Goal: Information Seeking & Learning: Learn about a topic

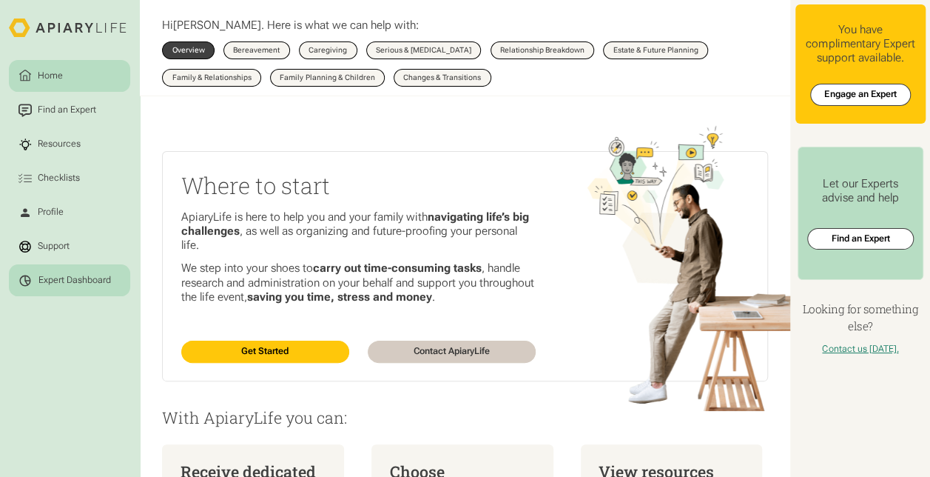
click at [63, 284] on div "Expert Dashboard" at bounding box center [74, 280] width 73 height 11
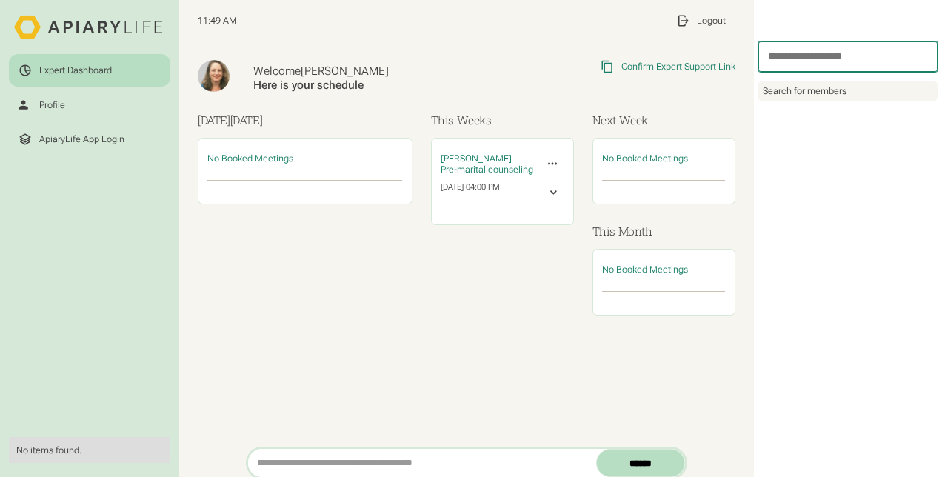
click at [799, 60] on input "search" at bounding box center [847, 56] width 179 height 30
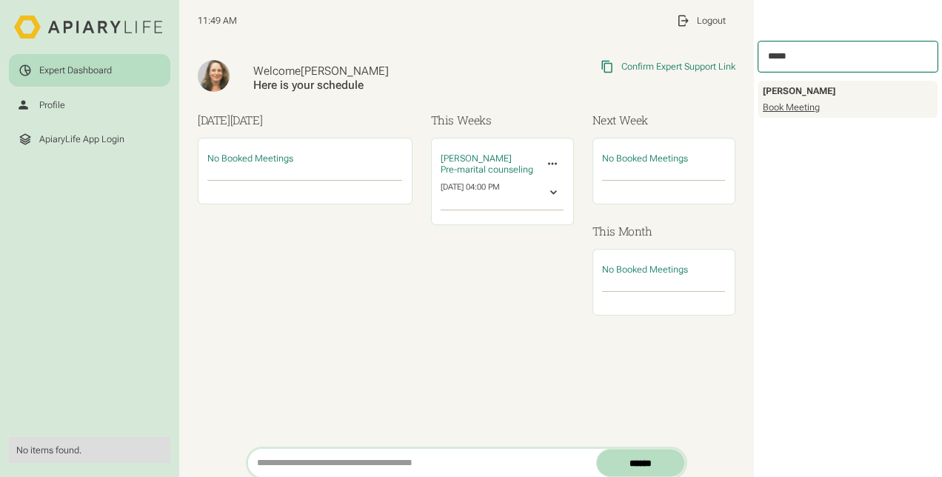
type input "*****"
click at [791, 107] on link "Book Meeting" at bounding box center [790, 107] width 57 height 12
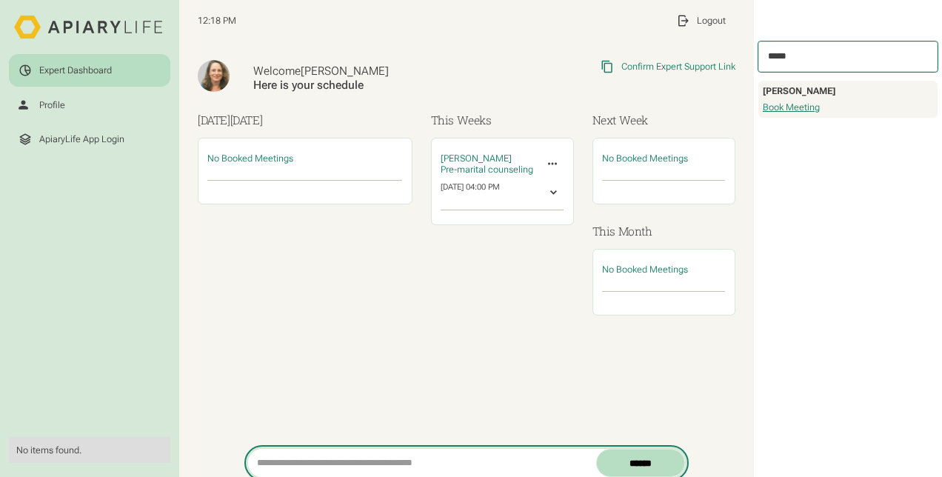
click at [265, 460] on input "search" at bounding box center [422, 463] width 348 height 28
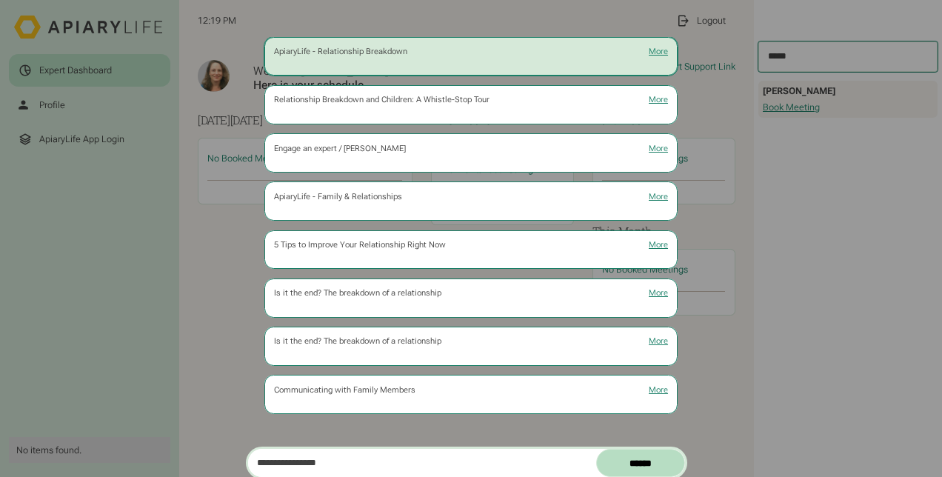
type input "**********"
click at [391, 52] on div "ApiaryLife - Relationship Breakdown" at bounding box center [340, 52] width 133 height 10
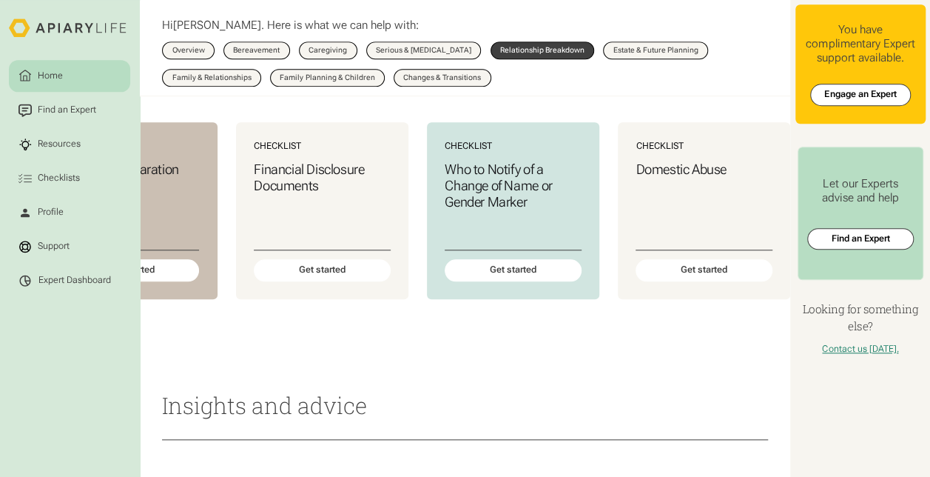
scroll to position [0, 705]
click at [313, 282] on div "Get started" at bounding box center [322, 271] width 138 height 22
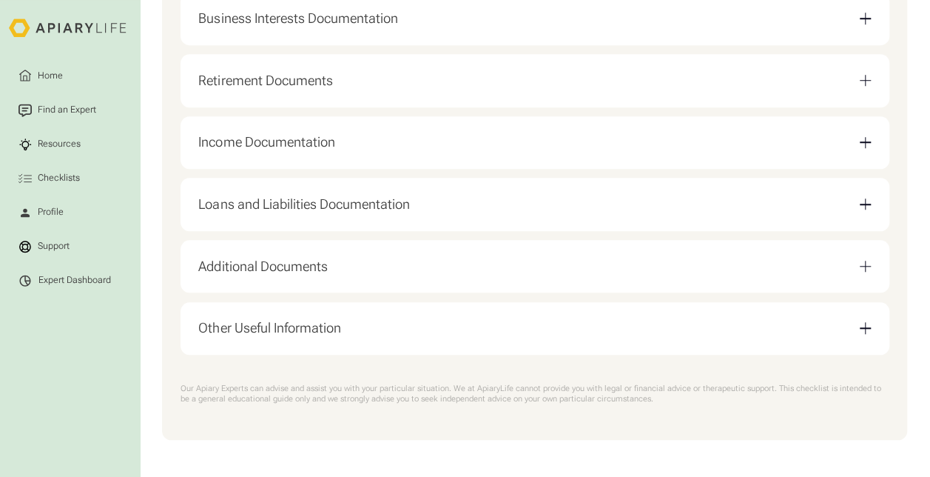
scroll to position [577, 0]
click at [352, 202] on div "Loans and Liabilities Documentation" at bounding box center [303, 204] width 211 height 16
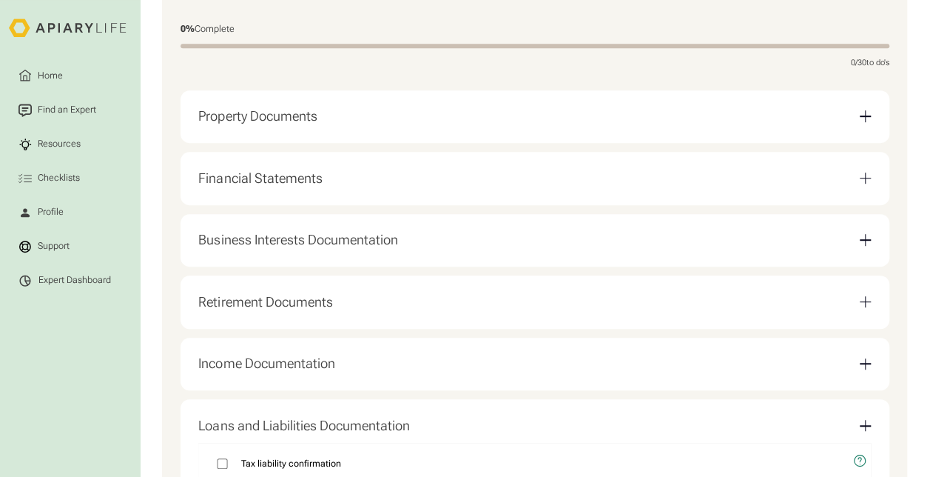
scroll to position [132, 0]
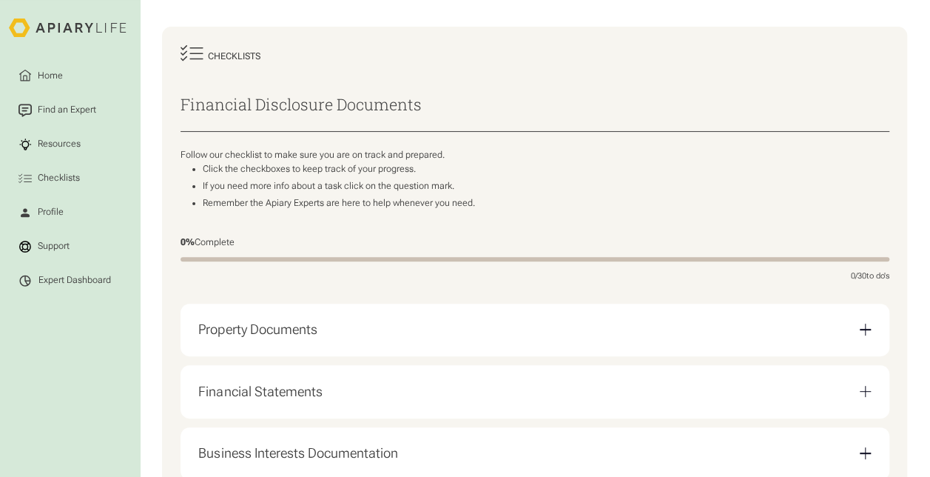
click at [296, 332] on div "Property Documents" at bounding box center [257, 329] width 118 height 16
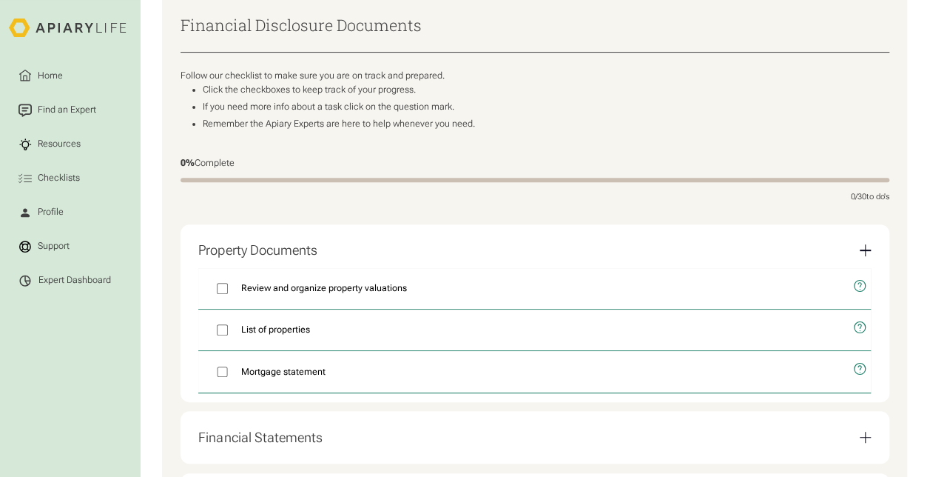
scroll to position [355, 0]
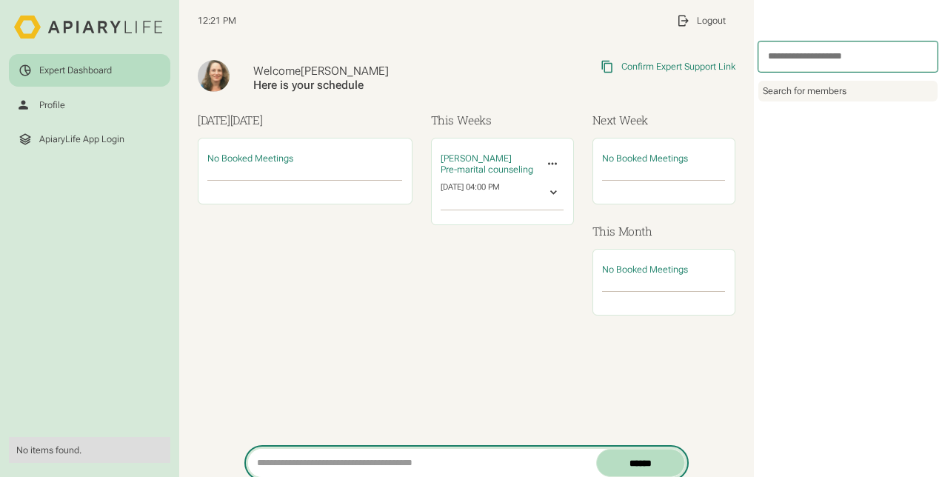
click at [343, 456] on input "search" at bounding box center [422, 463] width 348 height 28
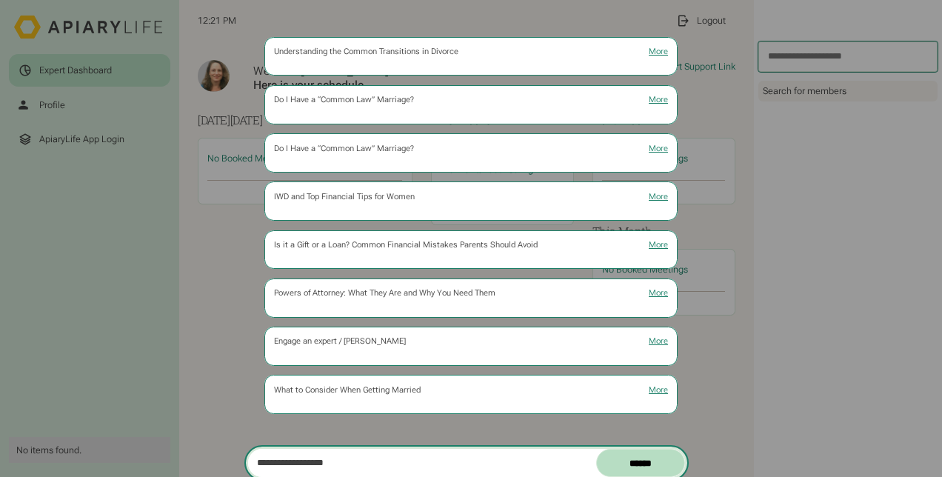
type input "**********"
click at [596, 449] on input "******" at bounding box center [640, 463] width 89 height 28
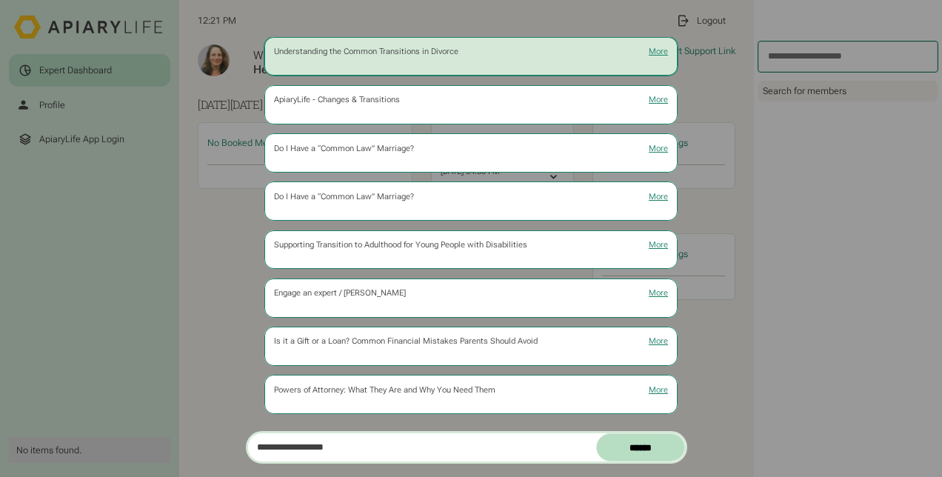
click at [423, 53] on div "Understanding the Common Transitions in Divorce" at bounding box center [366, 52] width 184 height 10
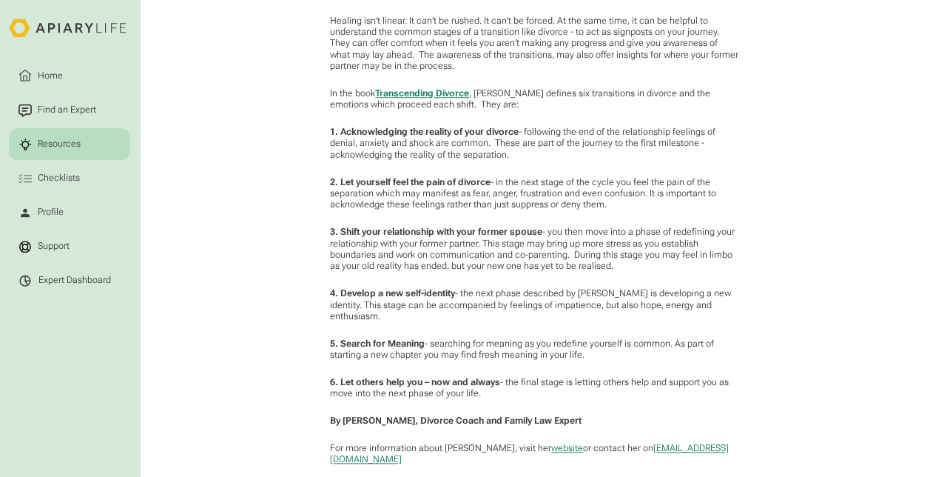
scroll to position [740, 0]
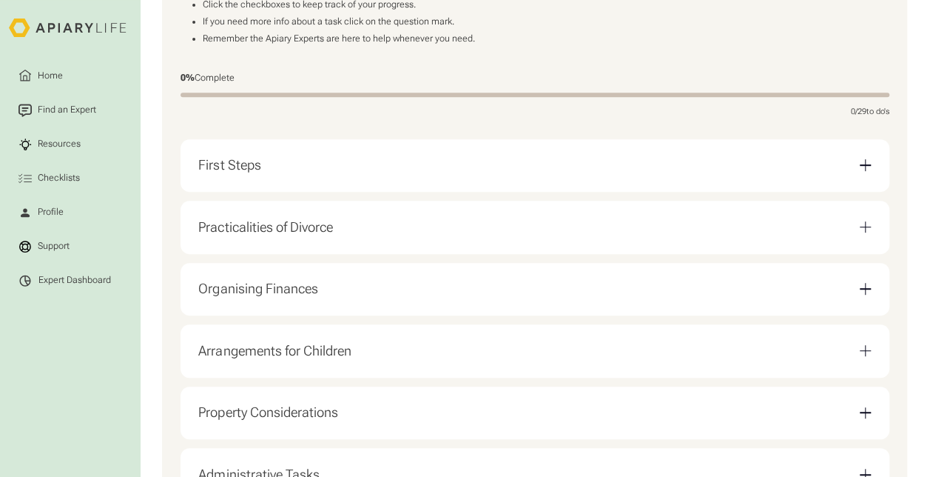
scroll to position [296, 0]
click at [317, 176] on div "First Steps" at bounding box center [534, 166] width 673 height 35
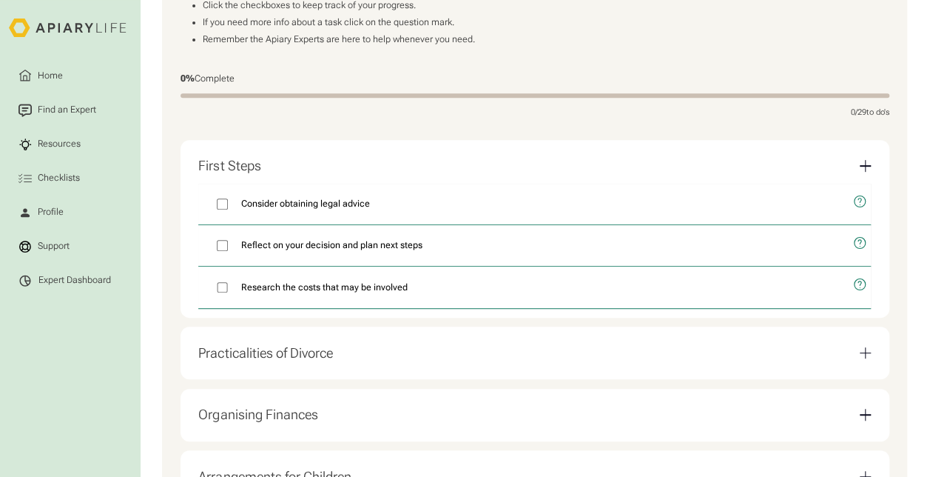
click at [266, 357] on div "Practicalities of Divorce" at bounding box center [265, 353] width 134 height 16
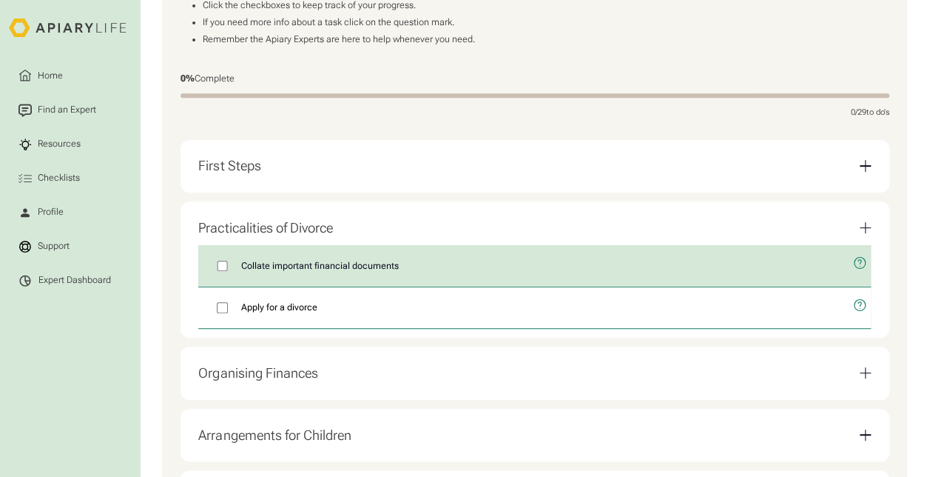
scroll to position [444, 0]
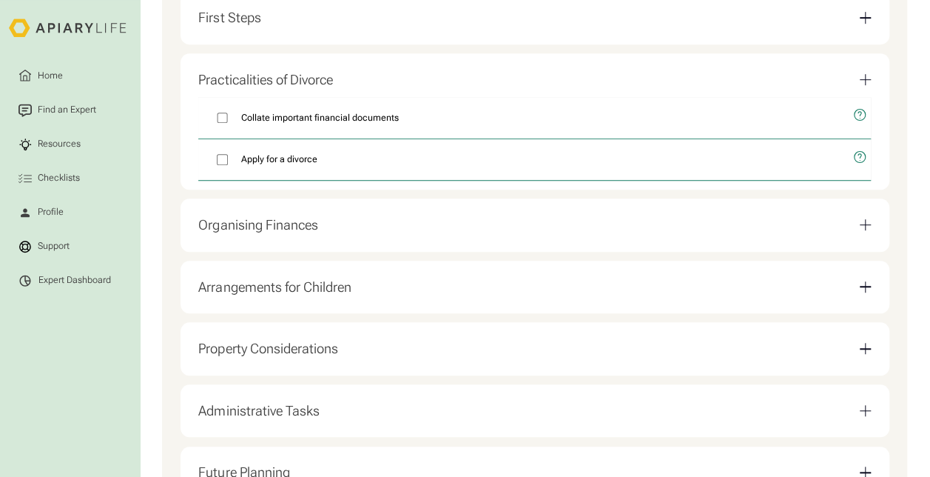
click at [269, 233] on div "Organising Finances" at bounding box center [257, 225] width 119 height 16
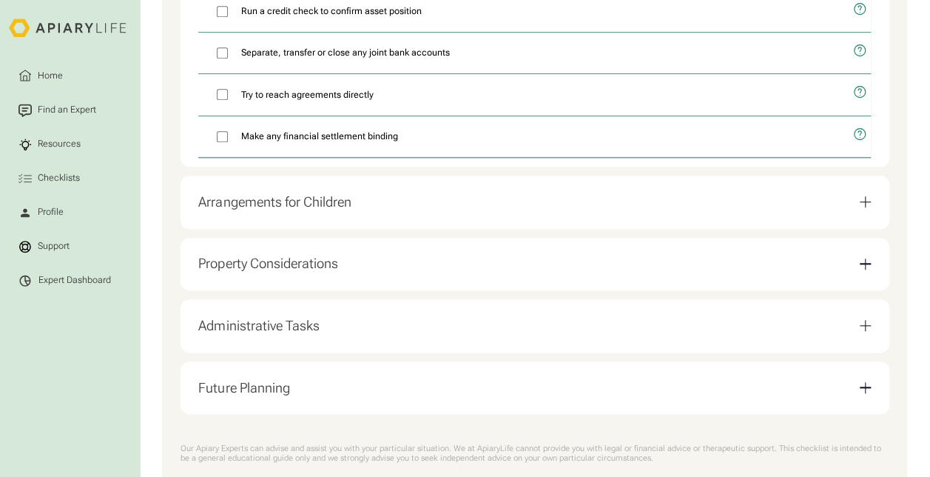
scroll to position [740, 0]
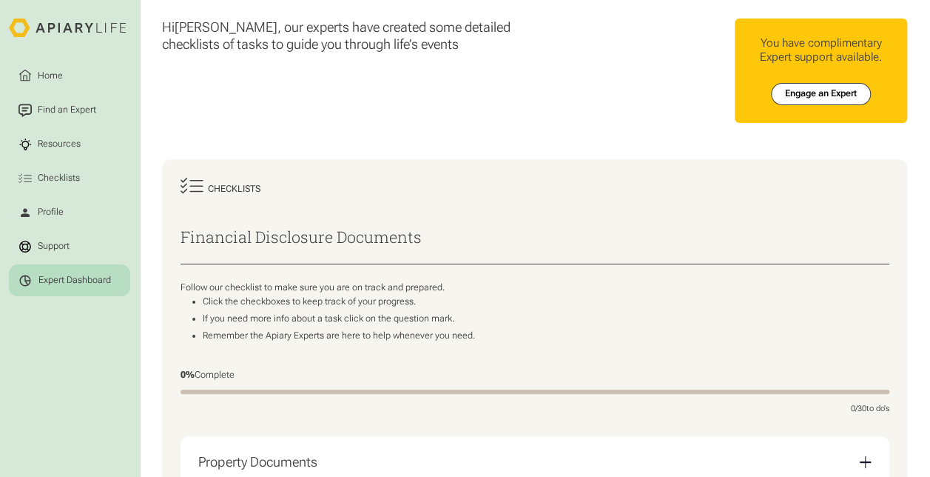
click at [50, 272] on link "Expert Dashboard" at bounding box center [69, 280] width 121 height 32
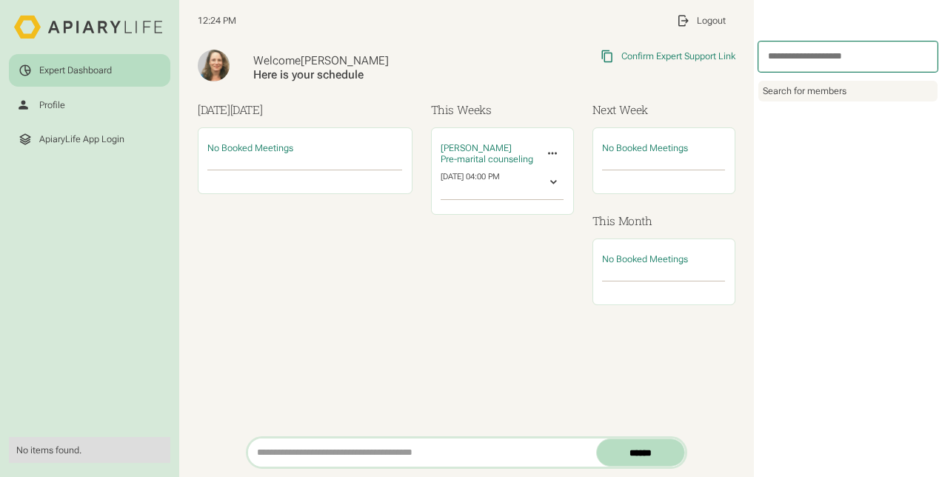
scroll to position [16, 0]
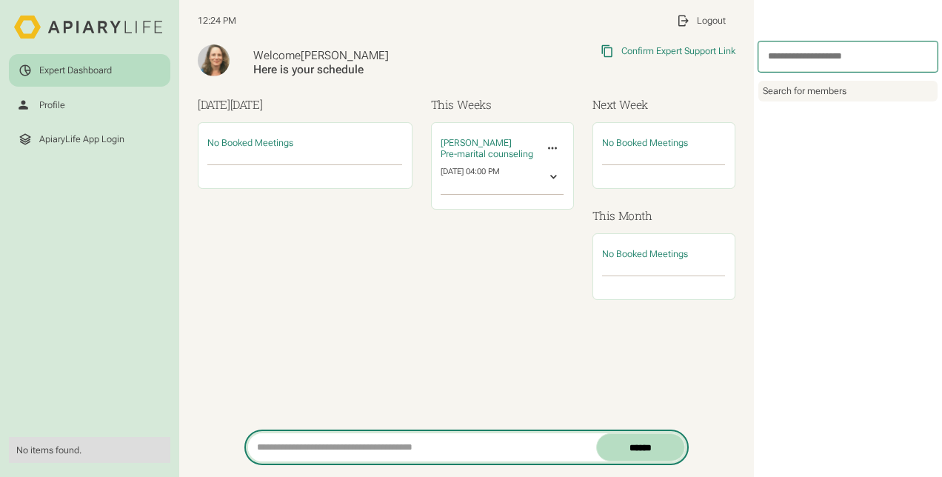
click at [366, 446] on input "search" at bounding box center [422, 447] width 348 height 28
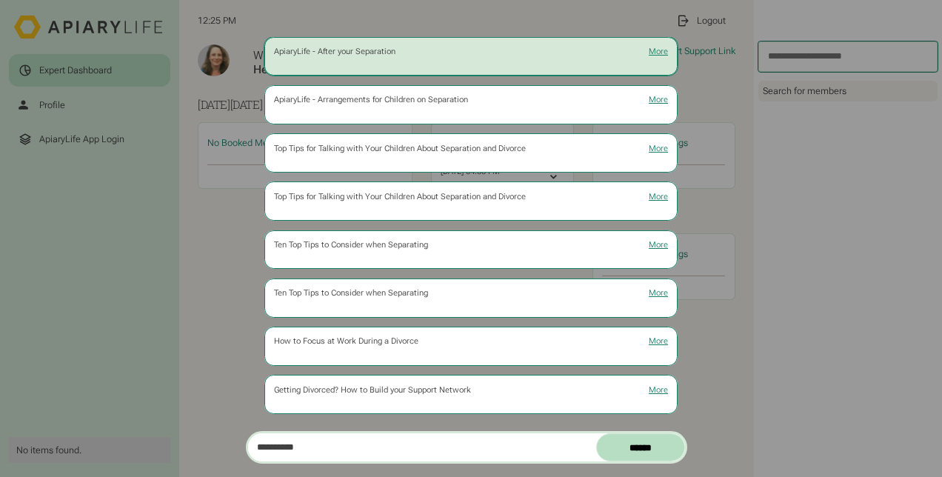
type input "**********"
click at [403, 58] on link "ApiaryLife - After your Separation More" at bounding box center [471, 56] width 414 height 39
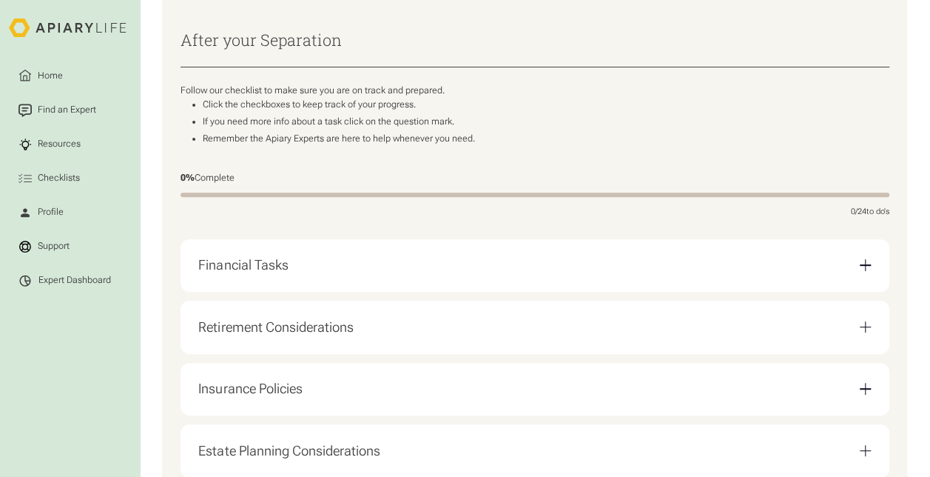
scroll to position [296, 0]
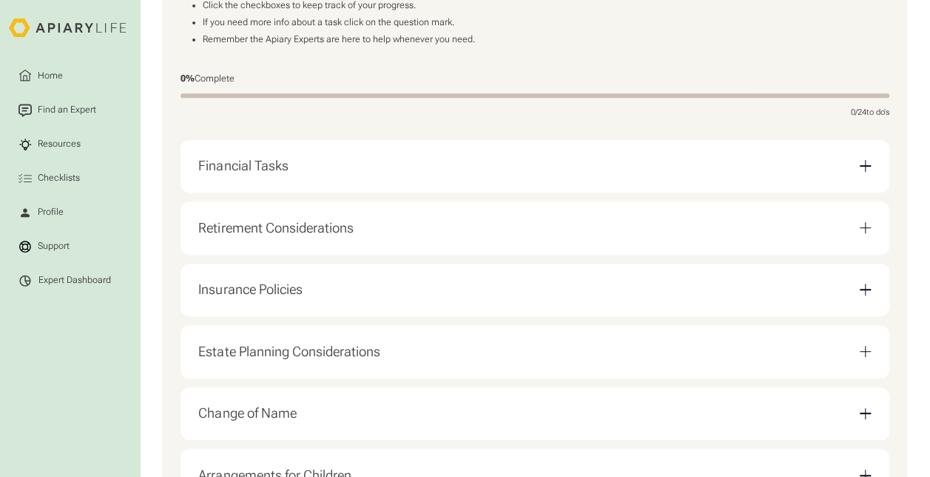
click at [288, 169] on div "Financial Tasks" at bounding box center [243, 166] width 90 height 16
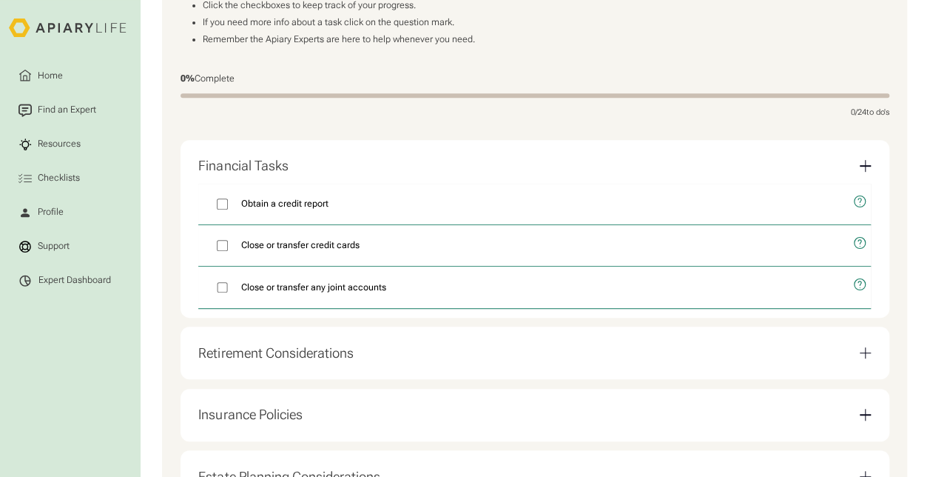
click at [289, 359] on div "Retirement Considerations" at bounding box center [275, 353] width 155 height 16
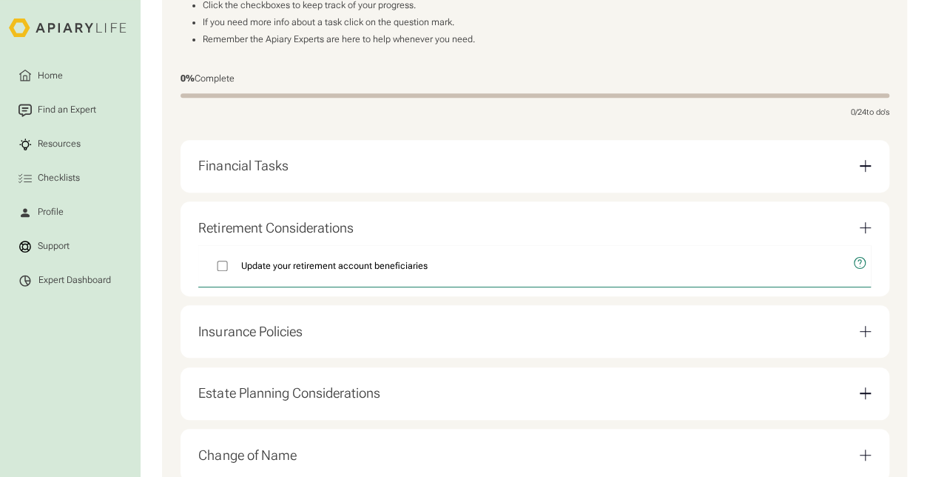
click at [271, 340] on div "Insurance Policies" at bounding box center [250, 331] width 104 height 16
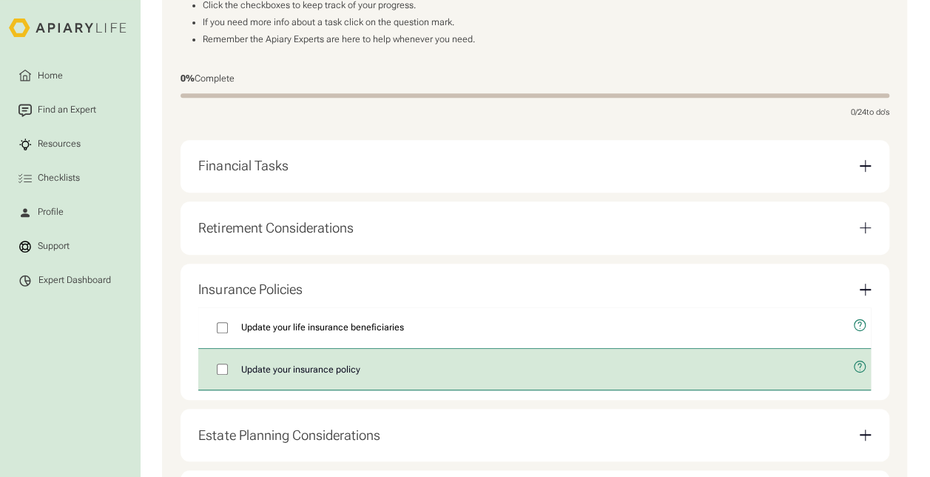
click at [354, 372] on span "Update your insurance policy" at bounding box center [300, 369] width 119 height 13
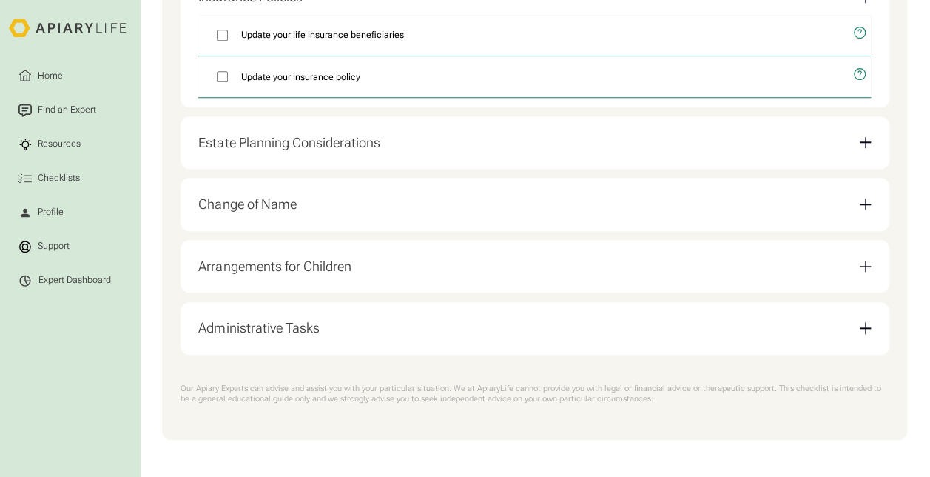
scroll to position [592, 0]
click at [311, 264] on div "Arrangements for Children" at bounding box center [274, 266] width 152 height 16
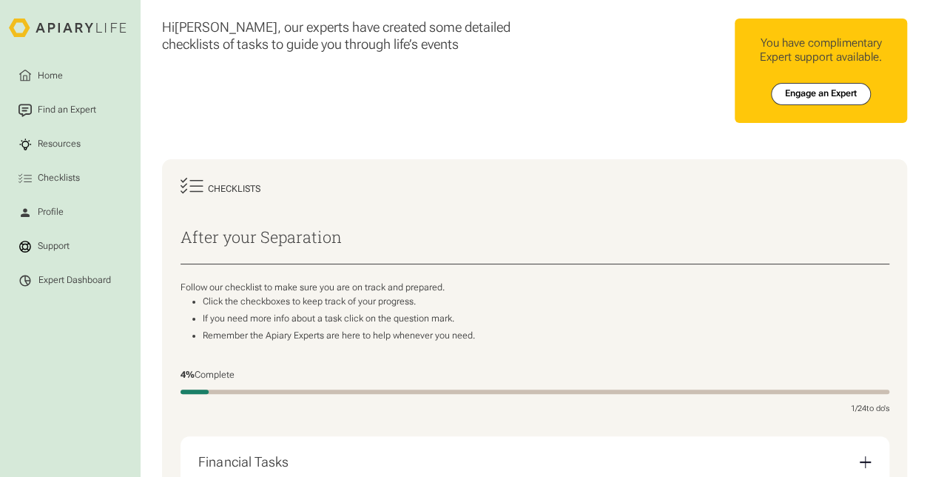
scroll to position [296, 0]
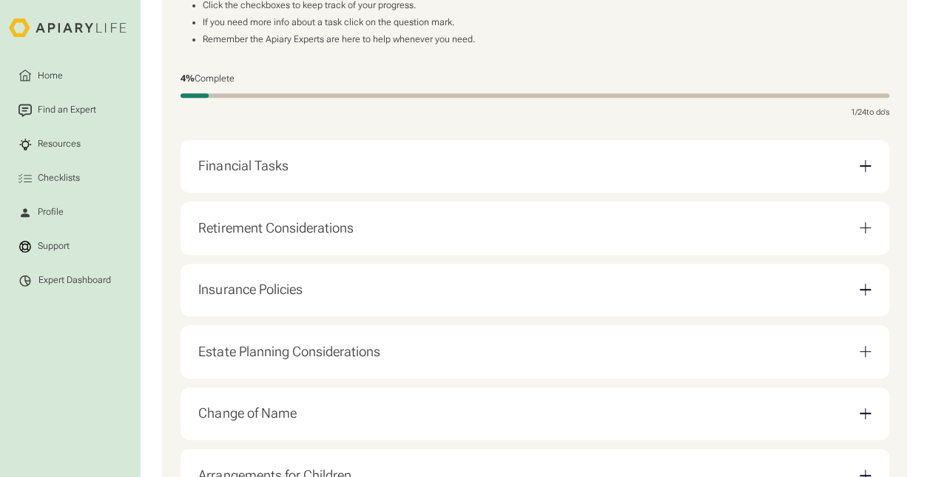
click at [297, 178] on div "Financial Tasks" at bounding box center [534, 166] width 673 height 35
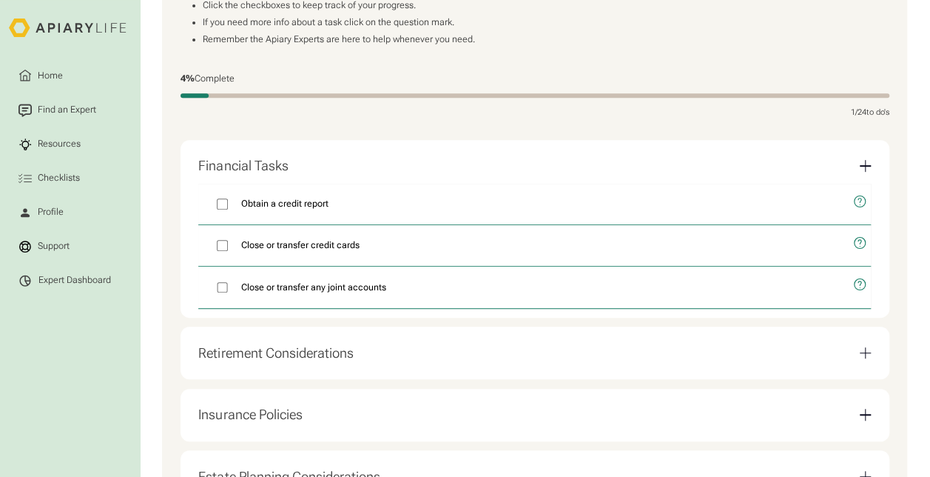
click at [271, 370] on div "Retirement Considerations" at bounding box center [534, 352] width 673 height 35
